Goal: Information Seeking & Learning: Understand process/instructions

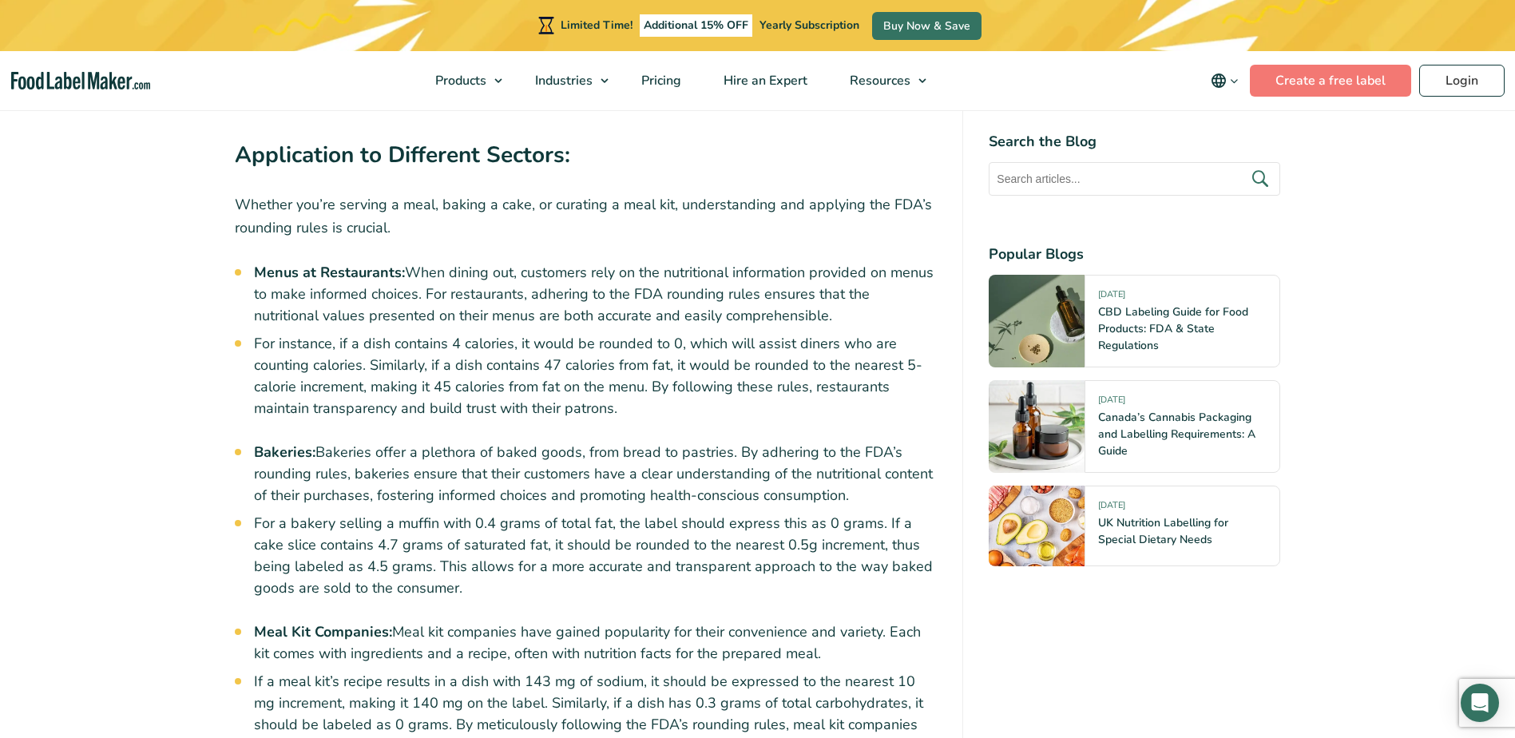
scroll to position [4552, 0]
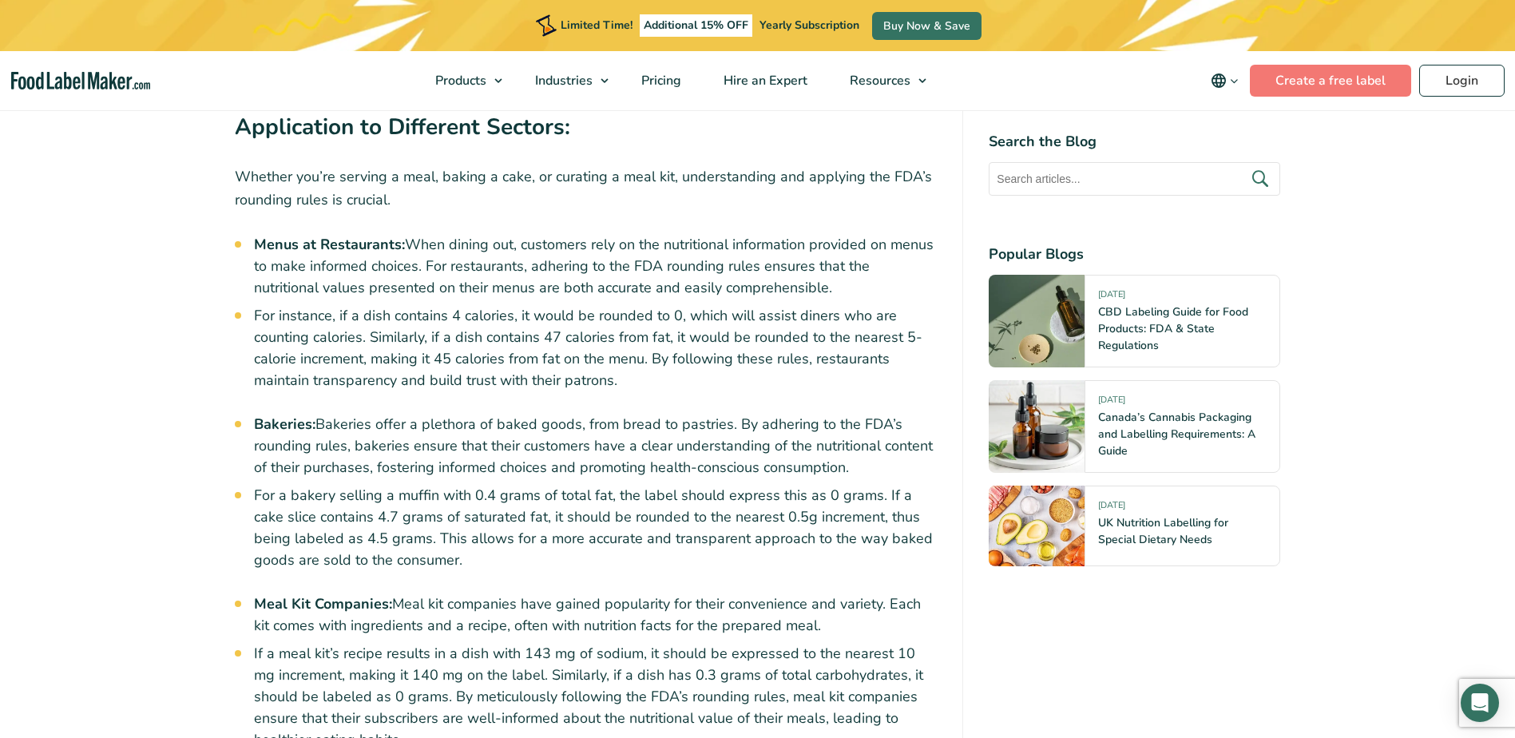
drag, startPoint x: 403, startPoint y: 370, endPoint x: 397, endPoint y: 363, distance: 9.0
click at [403, 414] on li "Bakeries: Bakeries offer a plethora of baked goods, from bread to pastries. By …" at bounding box center [596, 446] width 684 height 65
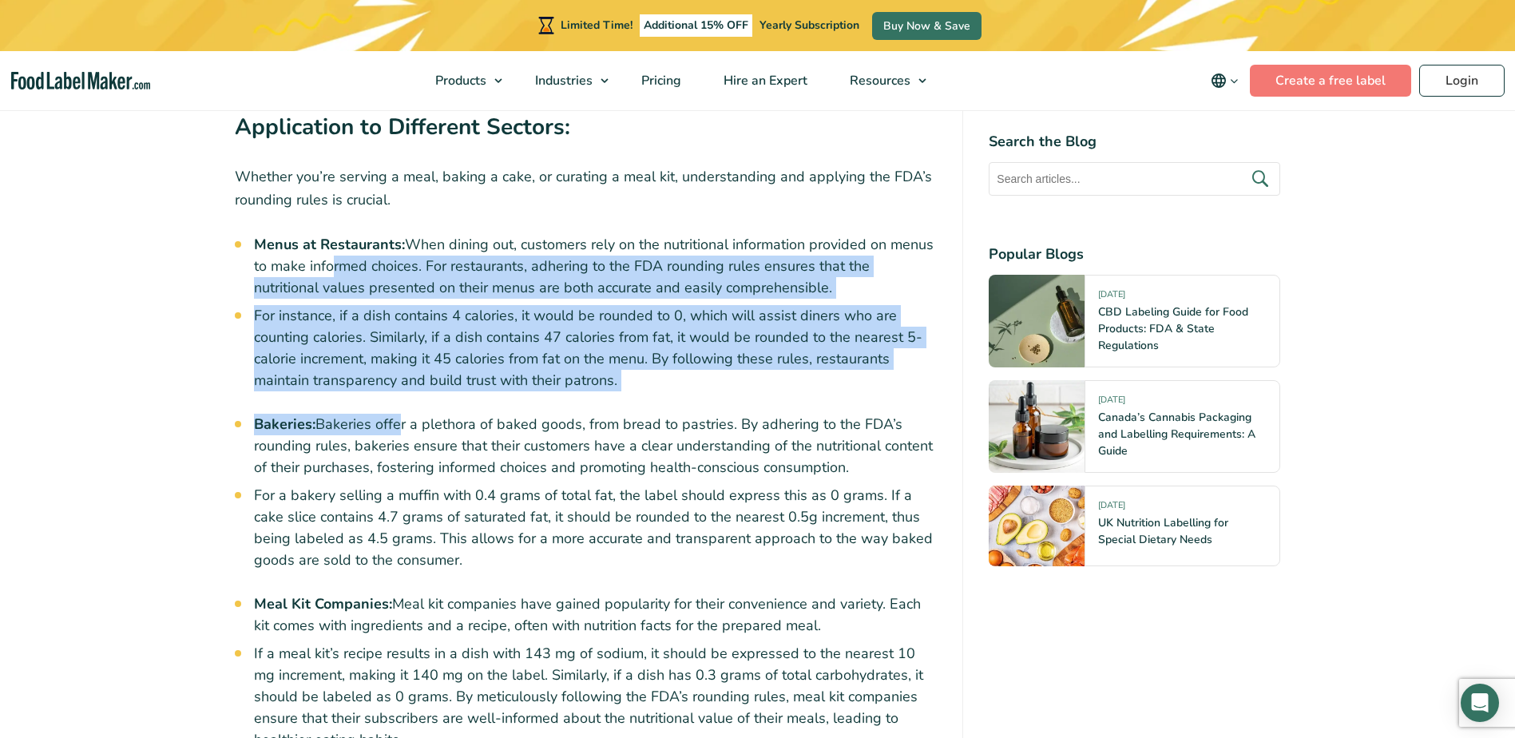
drag, startPoint x: 397, startPoint y: 363, endPoint x: 323, endPoint y: 195, distance: 183.8
click at [323, 234] on li "Menus at Restaurants: When dining out, customers rely on the nutritional inform…" at bounding box center [596, 266] width 684 height 65
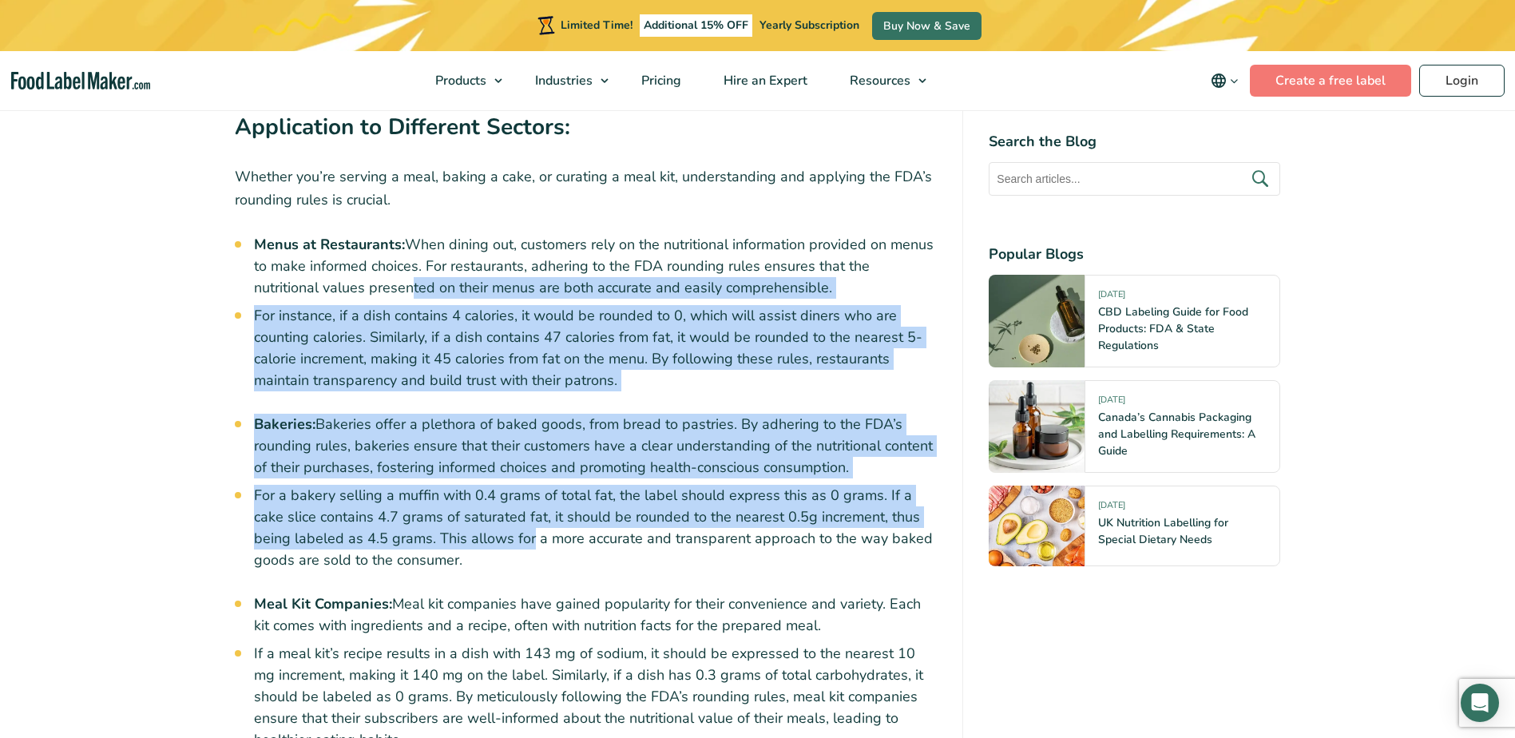
drag, startPoint x: 348, startPoint y: 239, endPoint x: 489, endPoint y: 468, distance: 268.8
click at [340, 234] on ul "Menus at Restaurants: When dining out, customers rely on the nutritional inform…" at bounding box center [596, 312] width 684 height 157
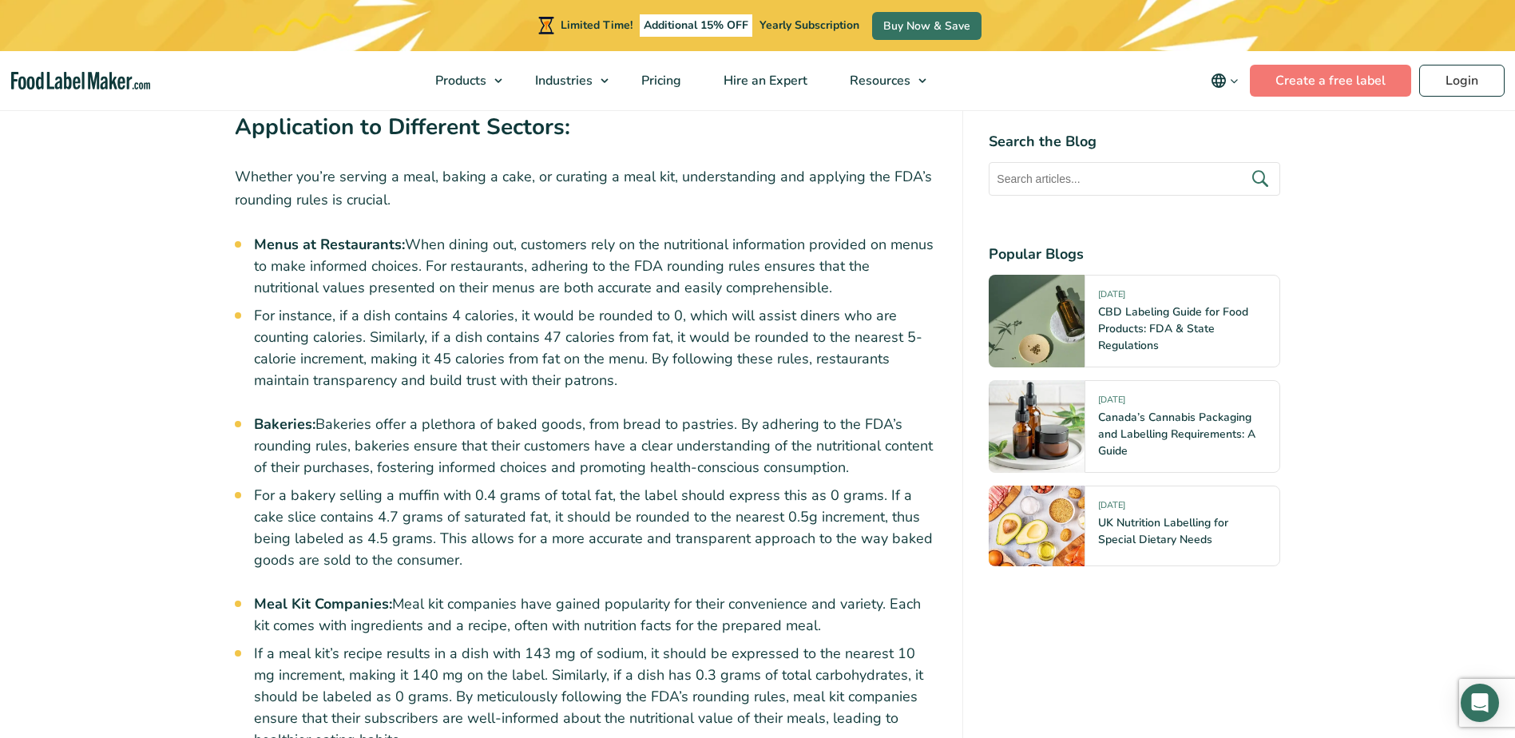
click at [360, 234] on li "Menus at Restaurants: When dining out, customers rely on the nutritional inform…" at bounding box center [596, 266] width 684 height 65
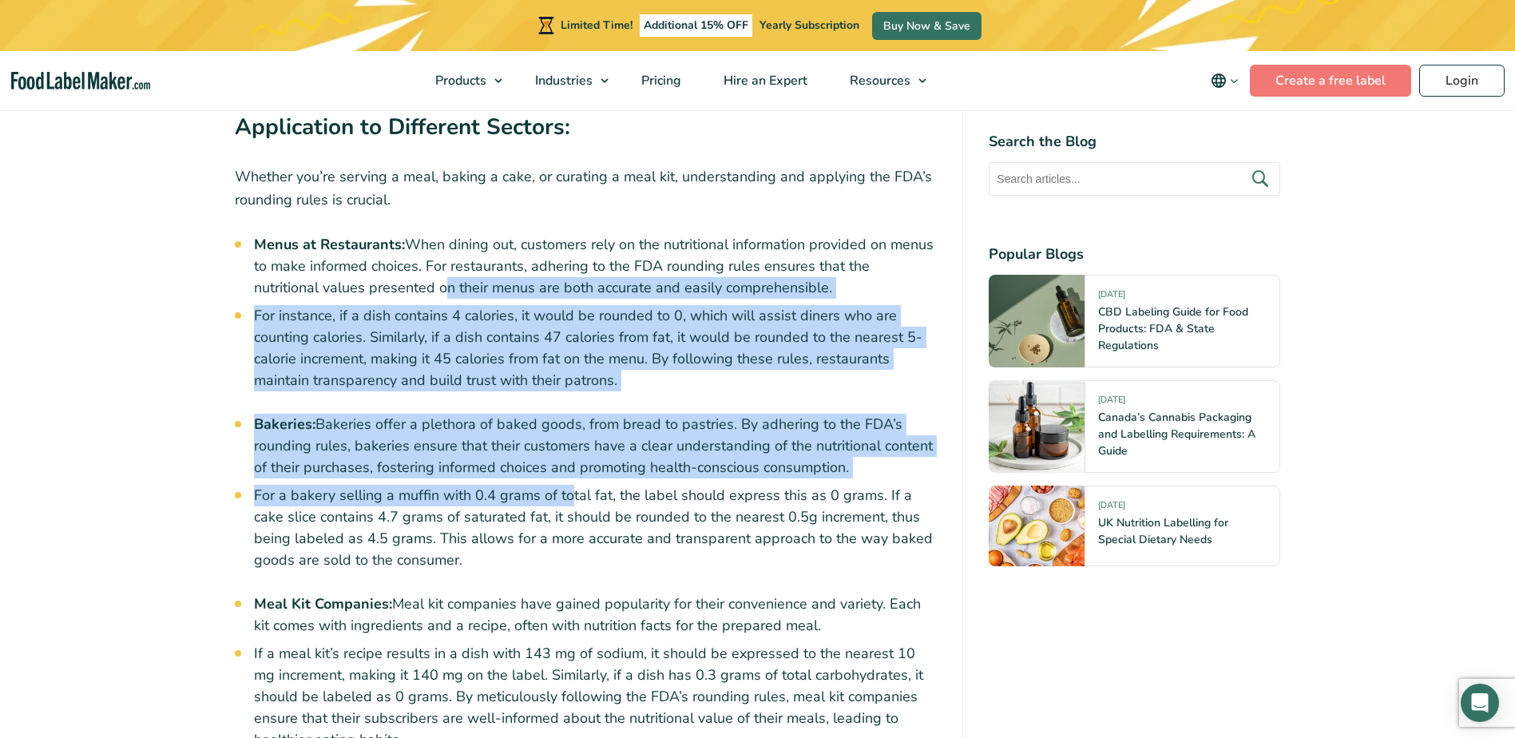
drag, startPoint x: 370, startPoint y: 222, endPoint x: 569, endPoint y: 426, distance: 284.6
click at [569, 485] on li "For a bakery selling a muffin with 0.4 grams of total fat, the label should exp…" at bounding box center [596, 528] width 684 height 86
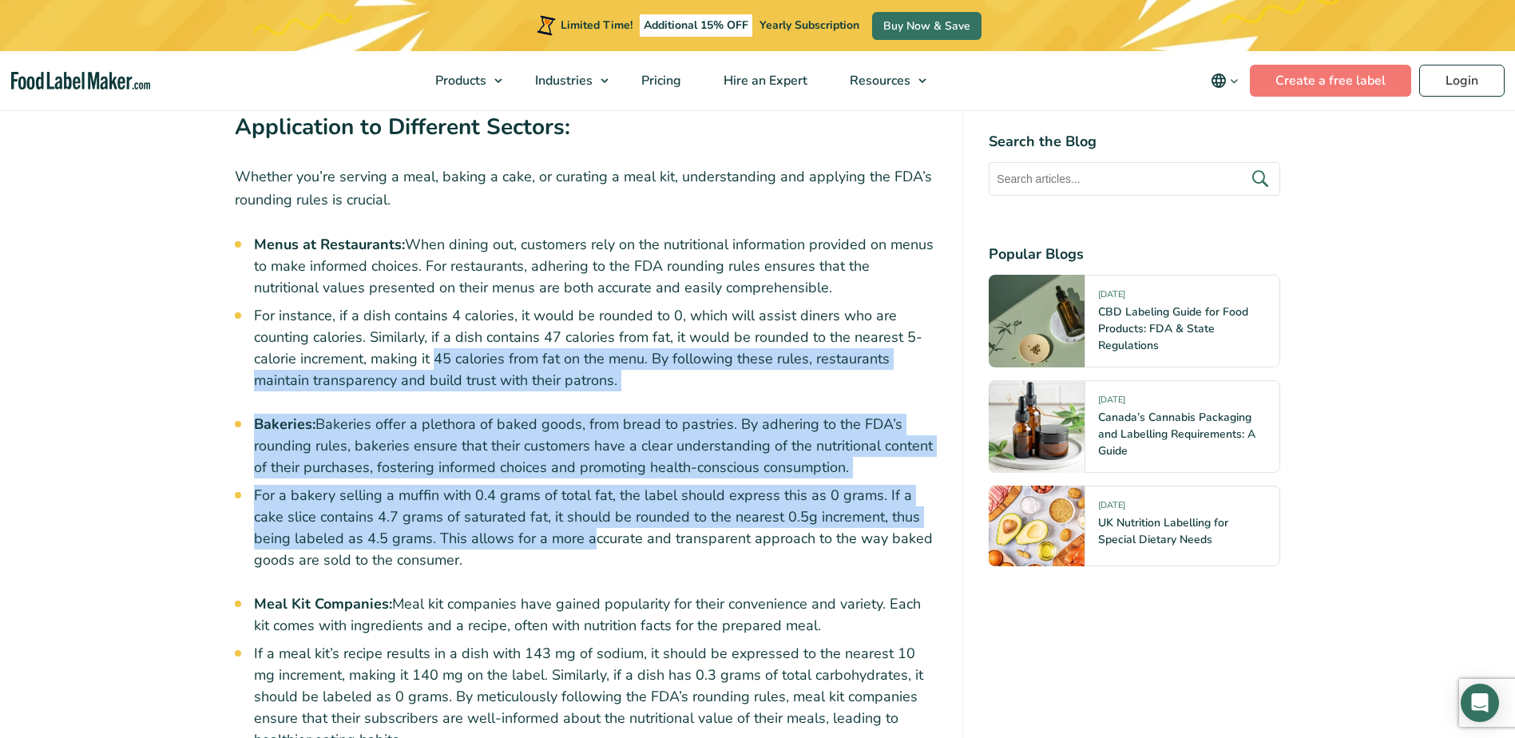
drag, startPoint x: 550, startPoint y: 462, endPoint x: 433, endPoint y: 286, distance: 211.9
click at [433, 305] on li "For instance, if a dish contains 4 calories, it would be rounded to 0, which wi…" at bounding box center [596, 348] width 684 height 86
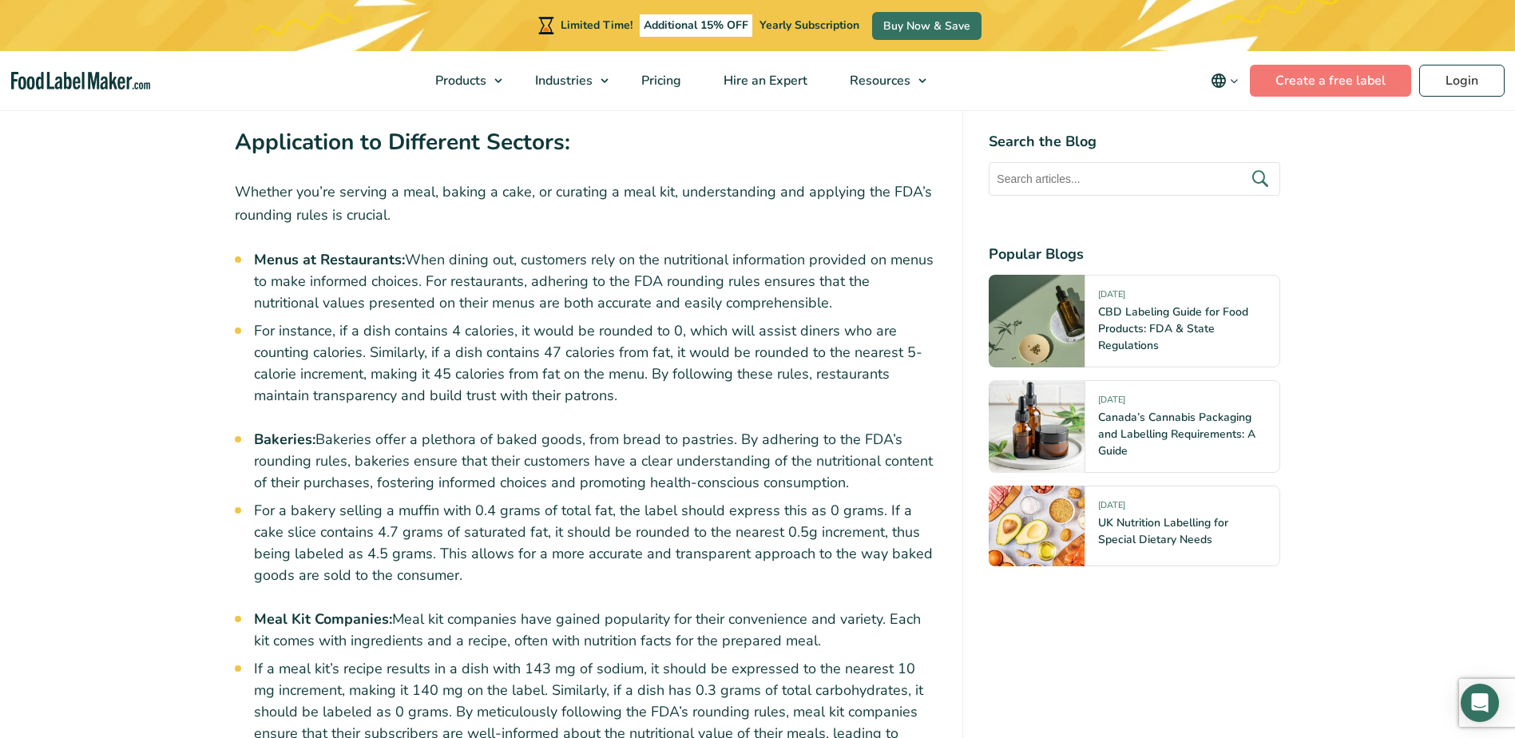
scroll to position [4791, 0]
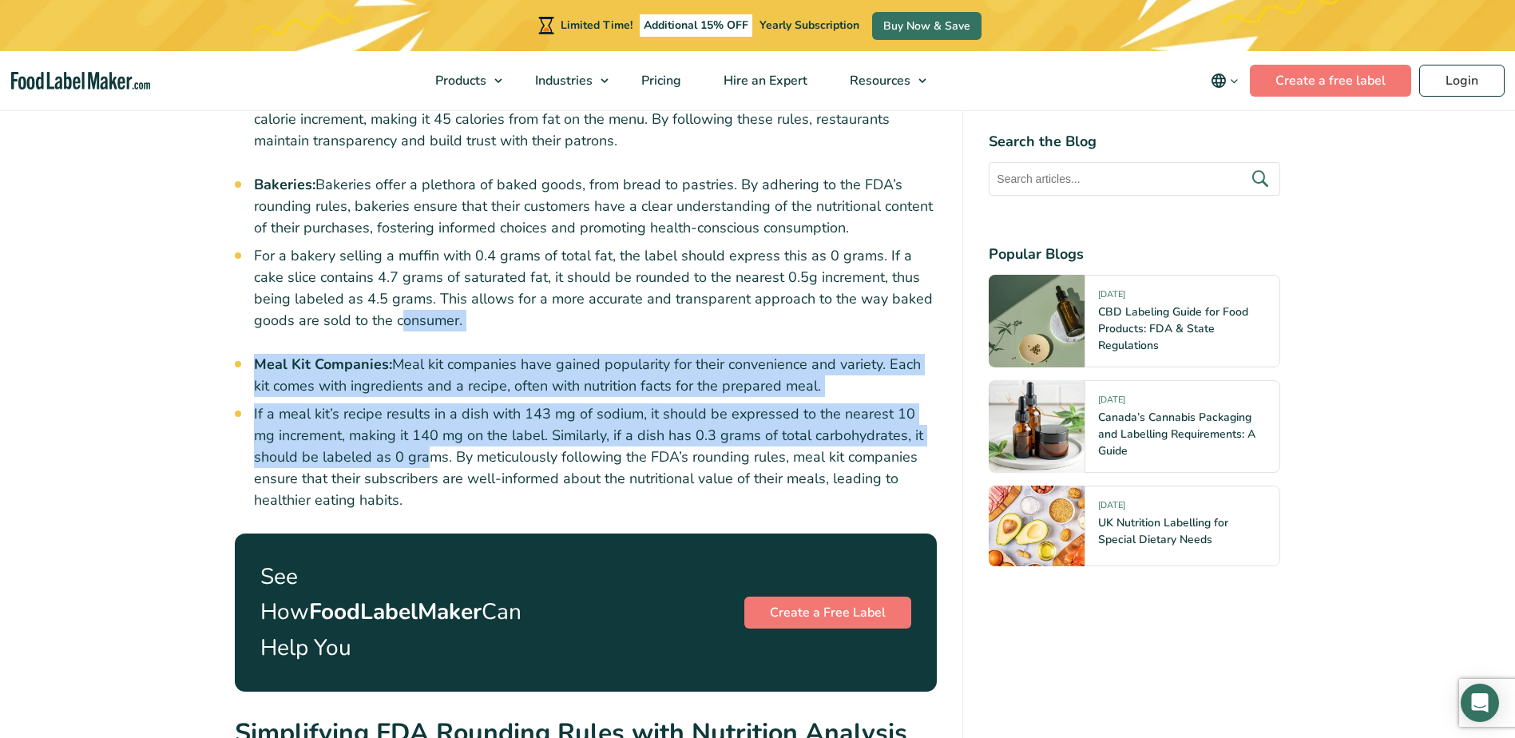
drag, startPoint x: 430, startPoint y: 377, endPoint x: 353, endPoint y: 251, distance: 147.6
click at [353, 251] on li "For a bakery selling a muffin with 0.4 grams of total fat, the label should exp…" at bounding box center [596, 288] width 684 height 86
